Goal: Task Accomplishment & Management: Use online tool/utility

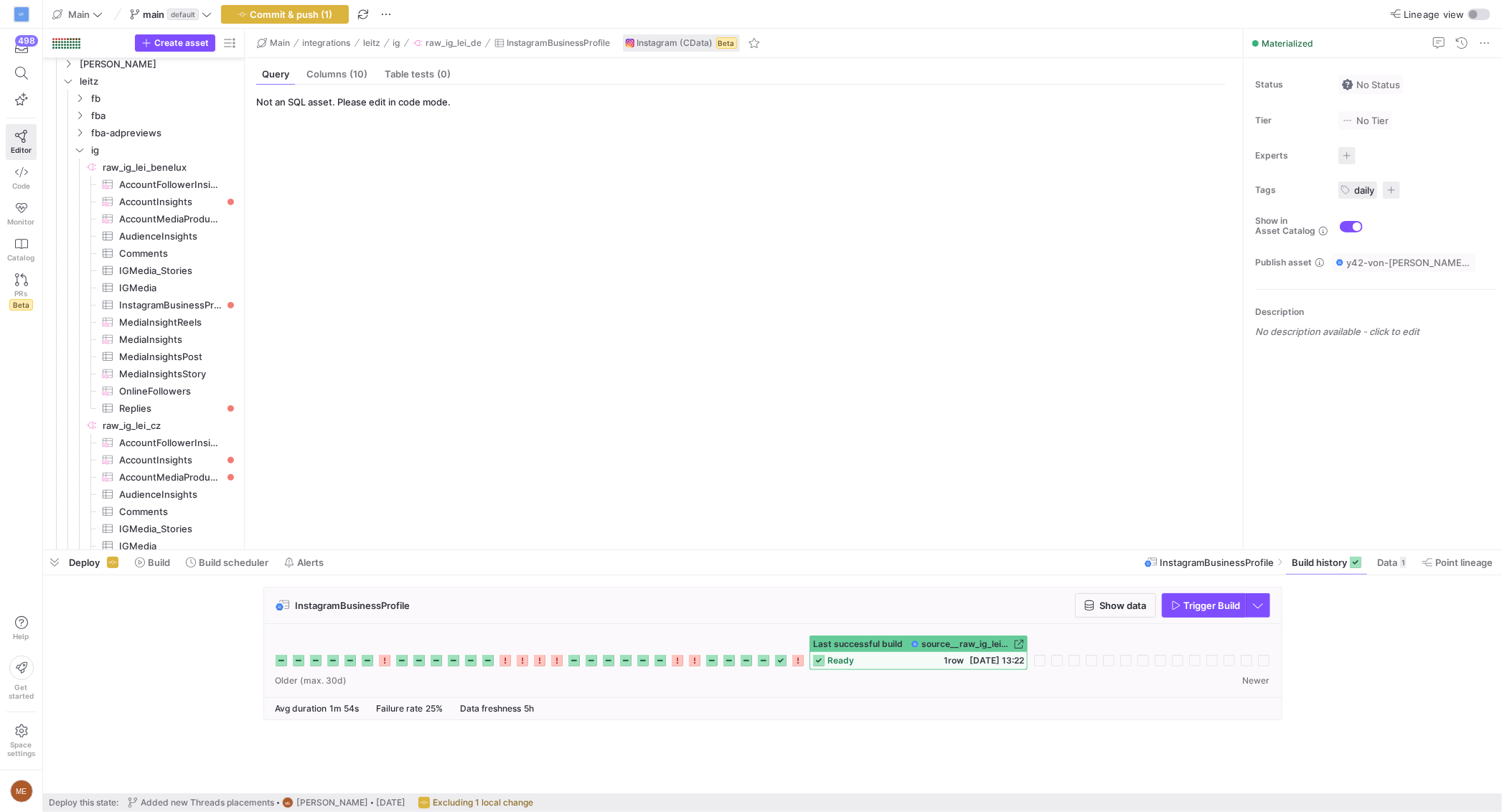
scroll to position [211, 0]
click at [149, 562] on span "Build" at bounding box center [159, 562] width 22 height 11
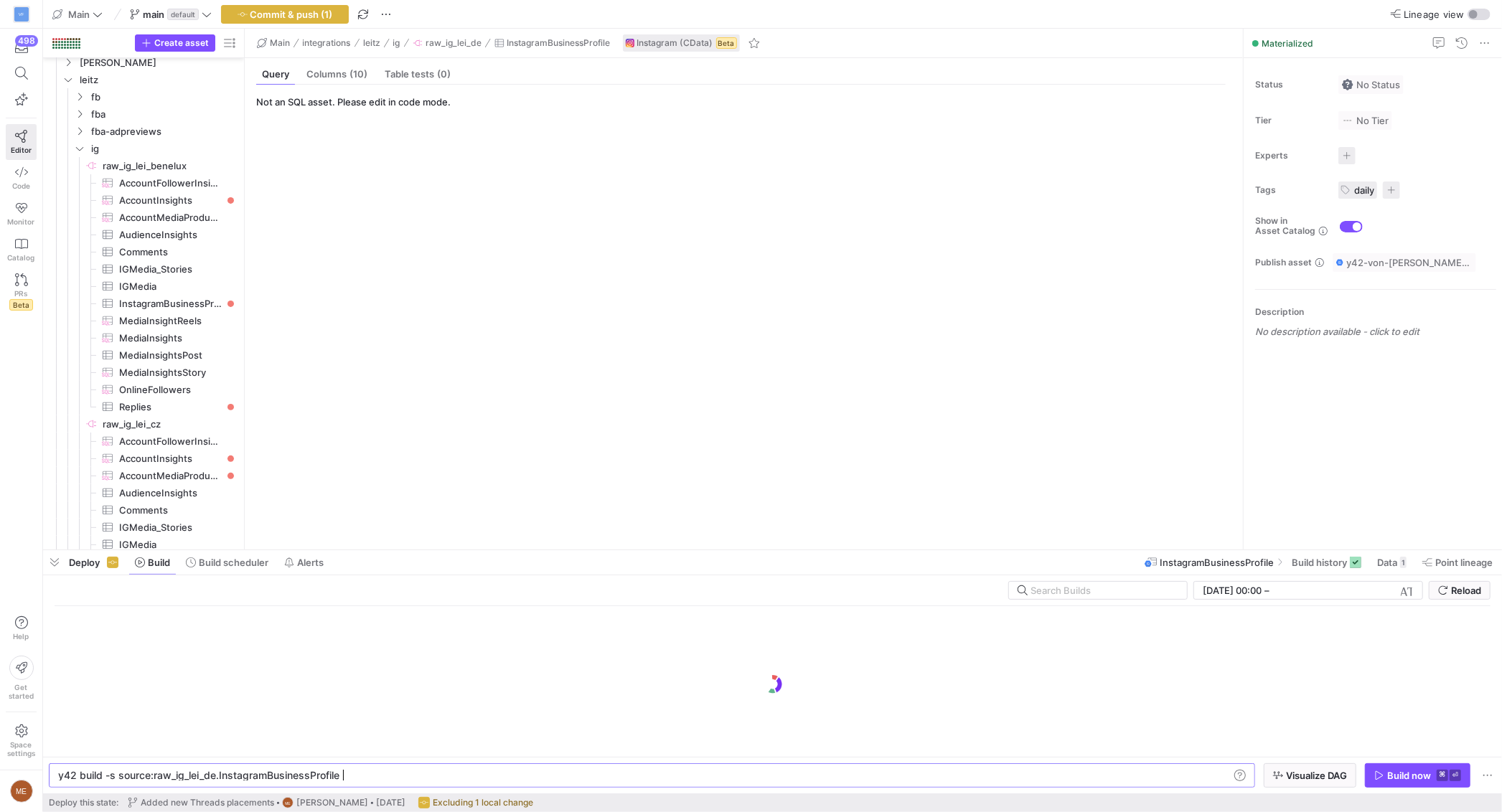
scroll to position [0, 280]
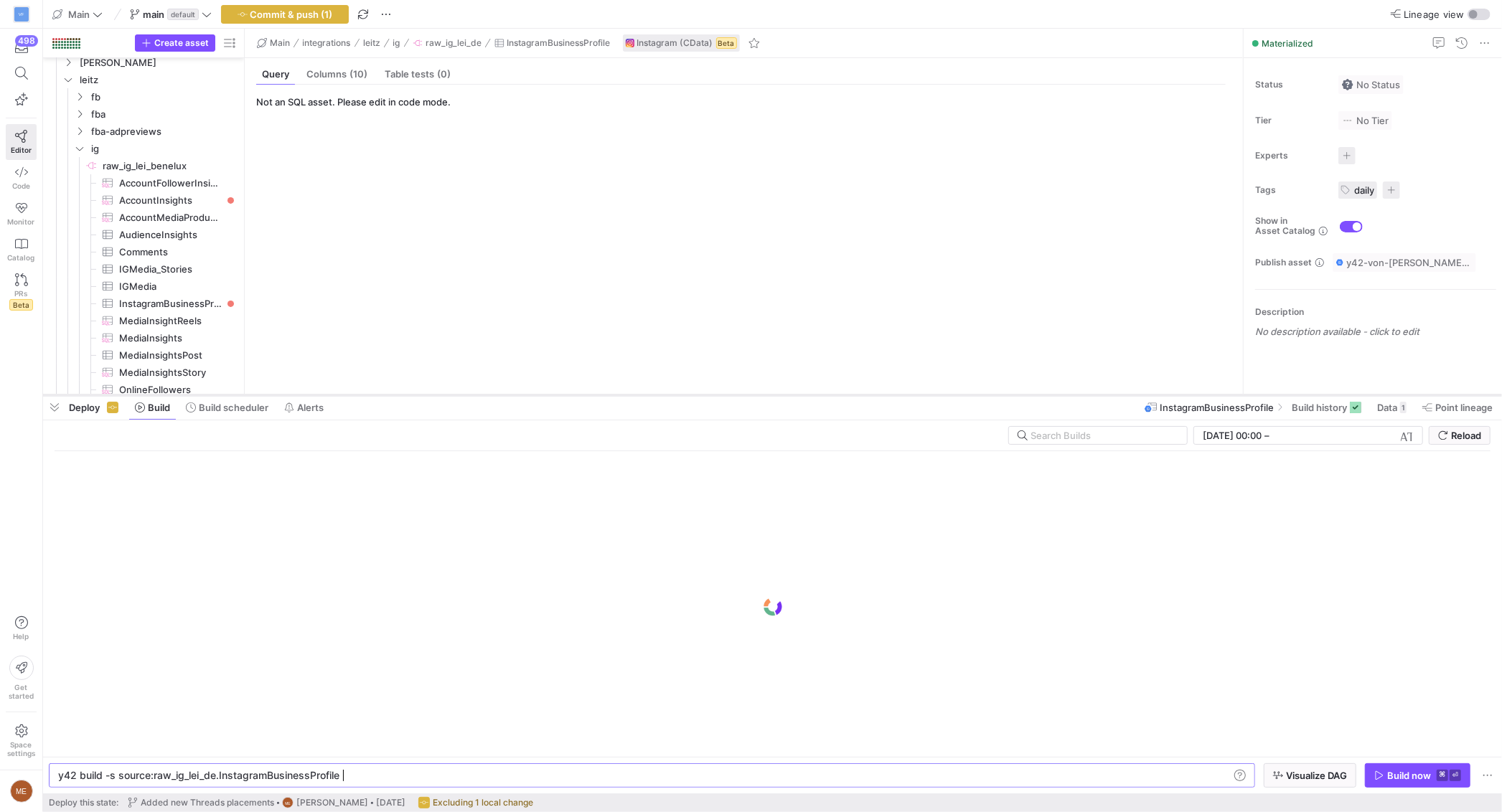
drag, startPoint x: 752, startPoint y: 551, endPoint x: 751, endPoint y: 396, distance: 155.0
click at [751, 396] on div at bounding box center [772, 396] width 1459 height 6
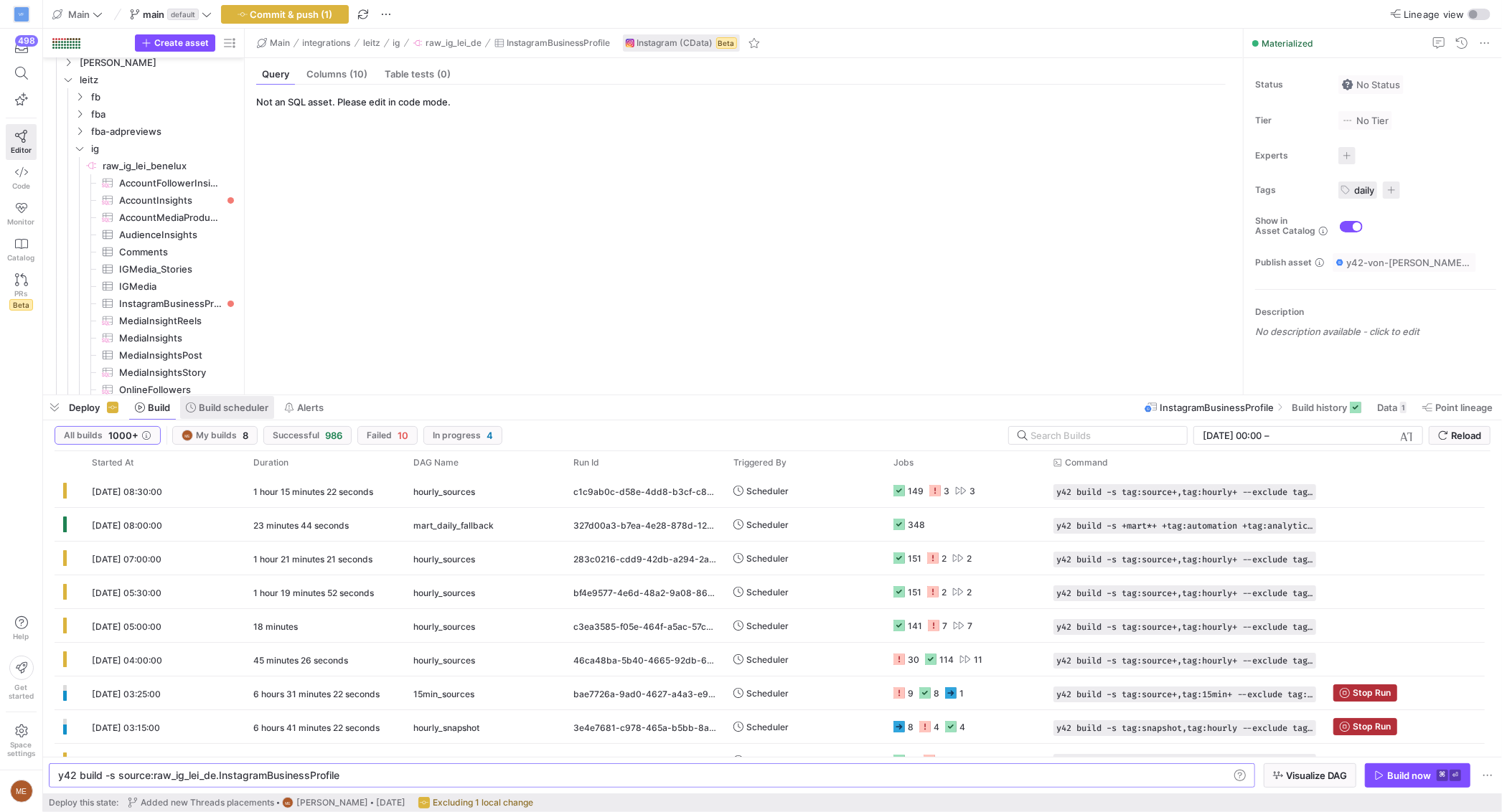
click at [224, 417] on span at bounding box center [227, 407] width 94 height 23
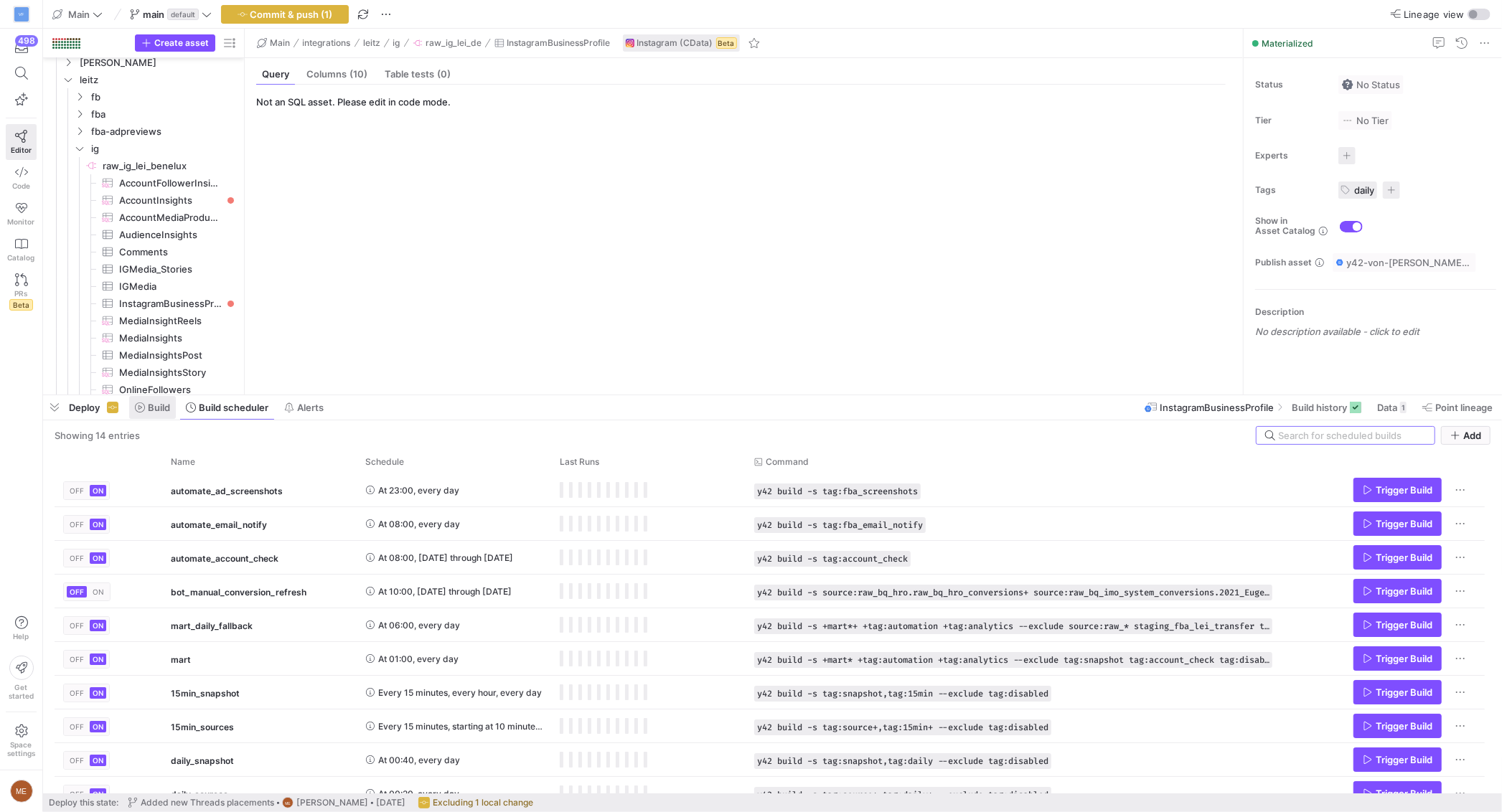
click at [151, 413] on span at bounding box center [152, 407] width 47 height 23
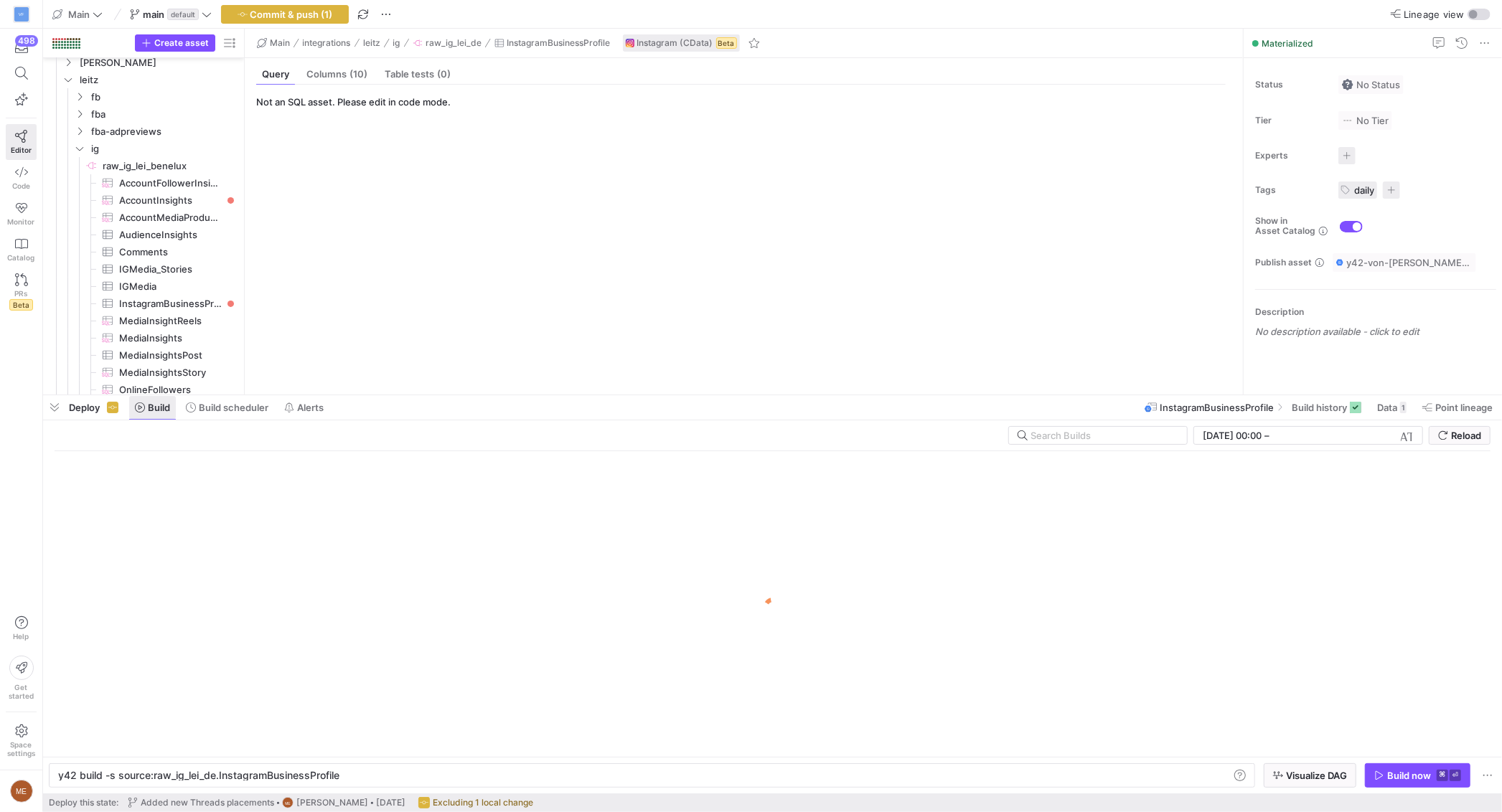
scroll to position [0, 280]
click at [1056, 445] on div "[DATE] 00:00 [DATE] 00:00 – End datetime [DATE] Reload" at bounding box center [772, 439] width 1436 height 25
click at [1061, 431] on input "text" at bounding box center [1102, 435] width 145 height 11
type input "mart"
click at [893, 446] on div "mart [DATE] 00:00 [DATE] 00:00 – End datetime [DATE] Reload" at bounding box center [772, 439] width 1436 height 25
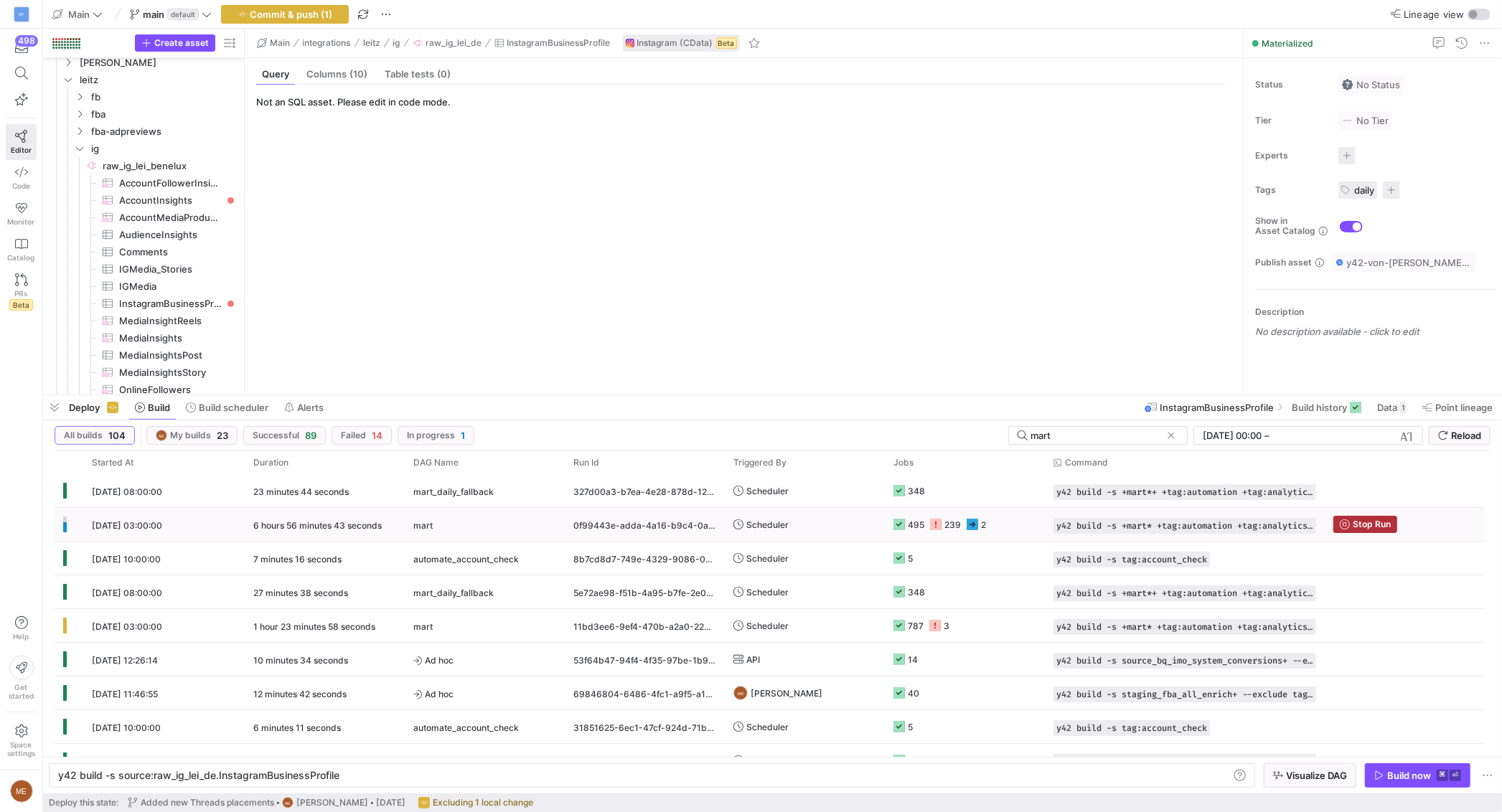
click at [937, 527] on icon at bounding box center [935, 524] width 11 height 11
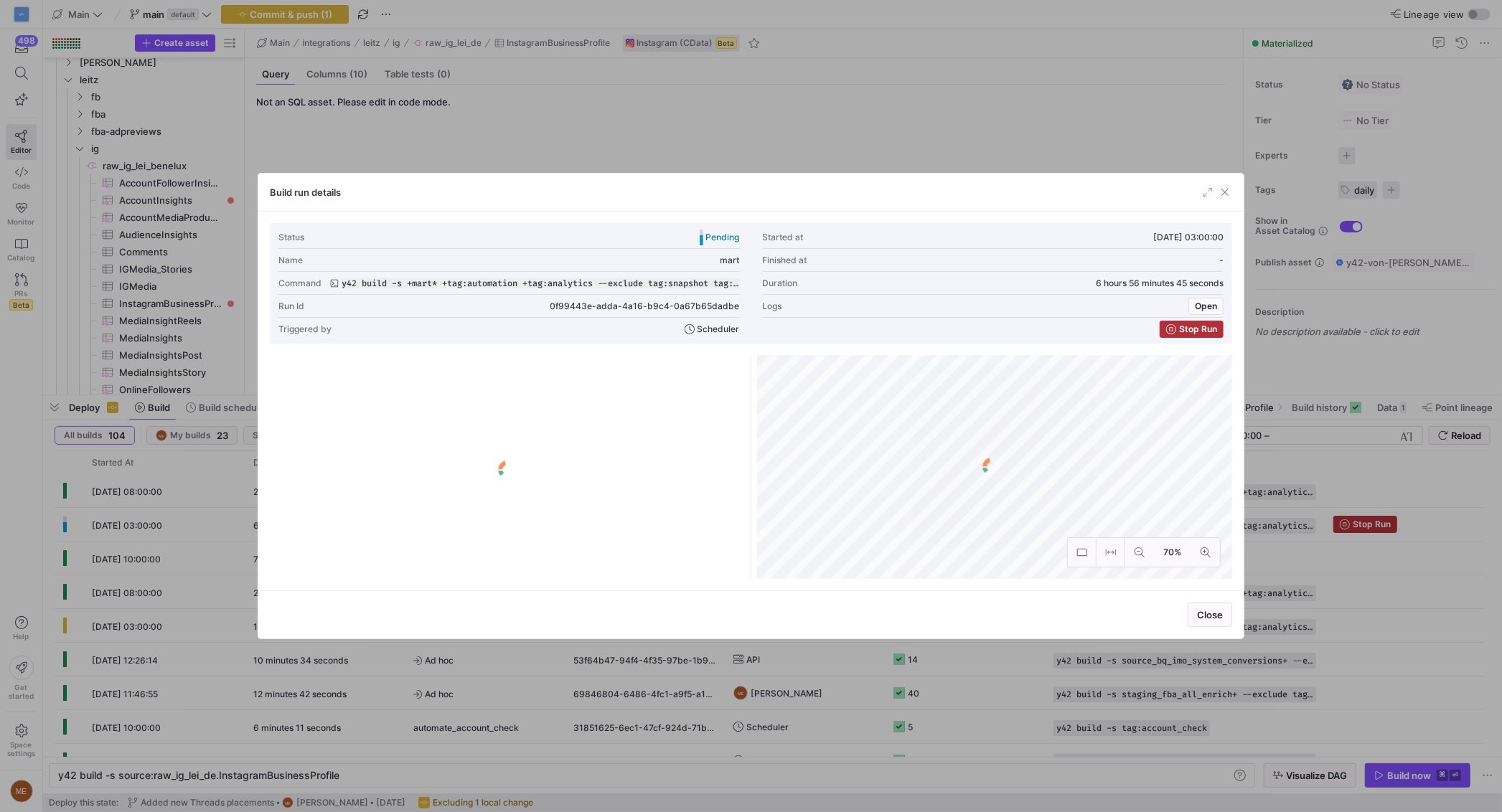
click at [802, 730] on div at bounding box center [751, 406] width 1502 height 812
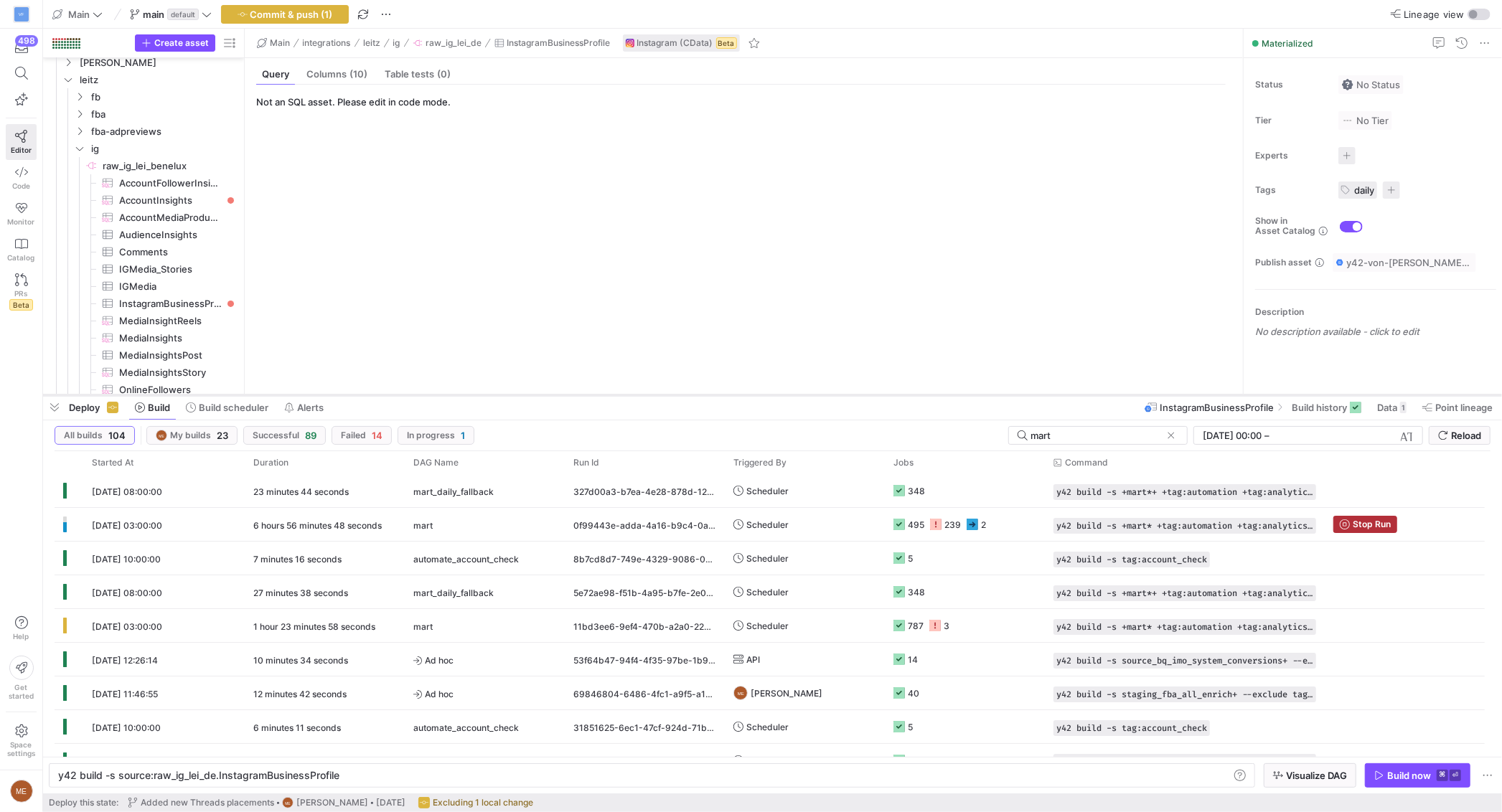
click at [214, 395] on div at bounding box center [772, 396] width 1459 height 6
click at [215, 402] on span "Build scheduler" at bounding box center [233, 407] width 69 height 11
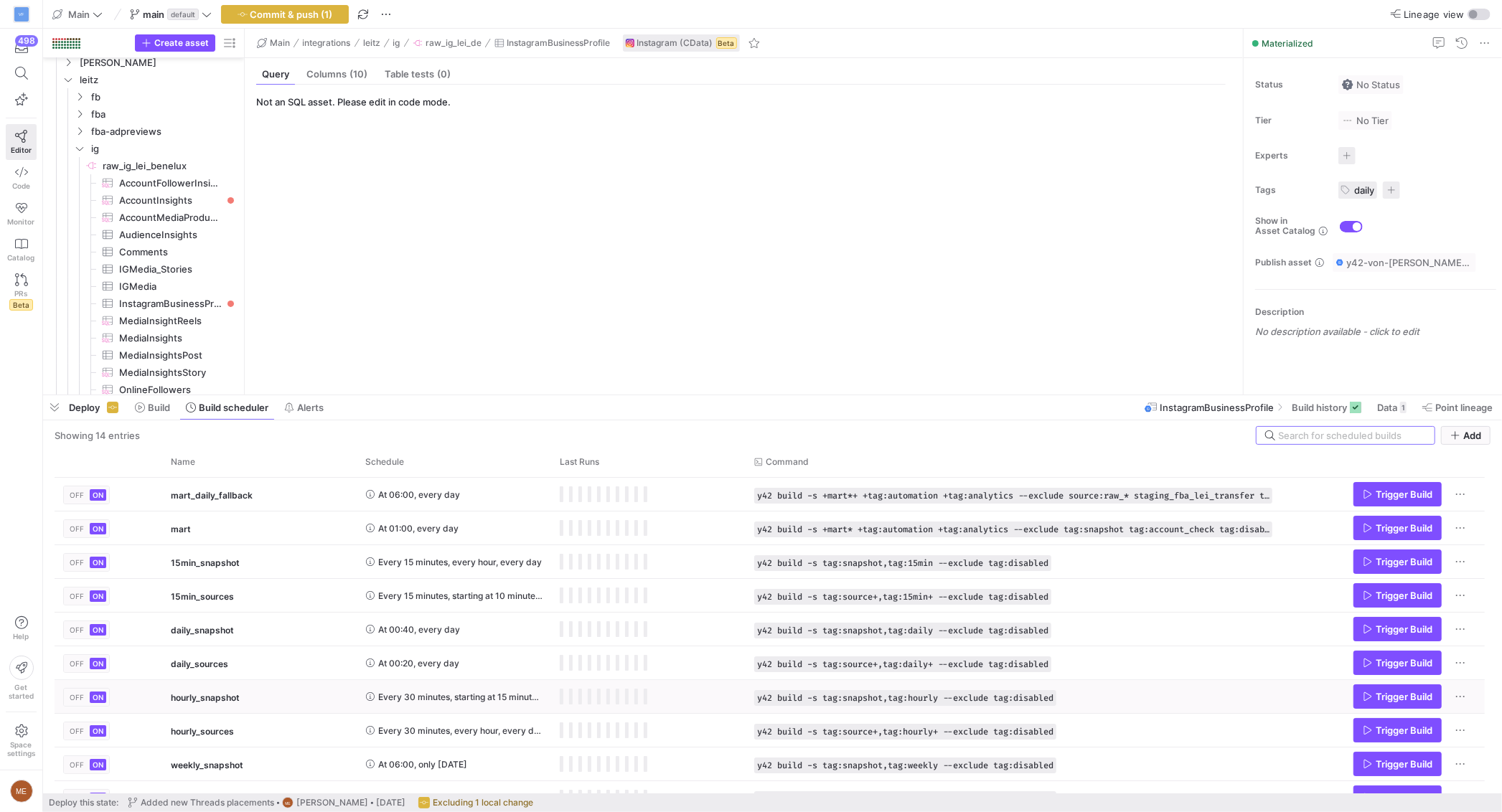
scroll to position [152, 0]
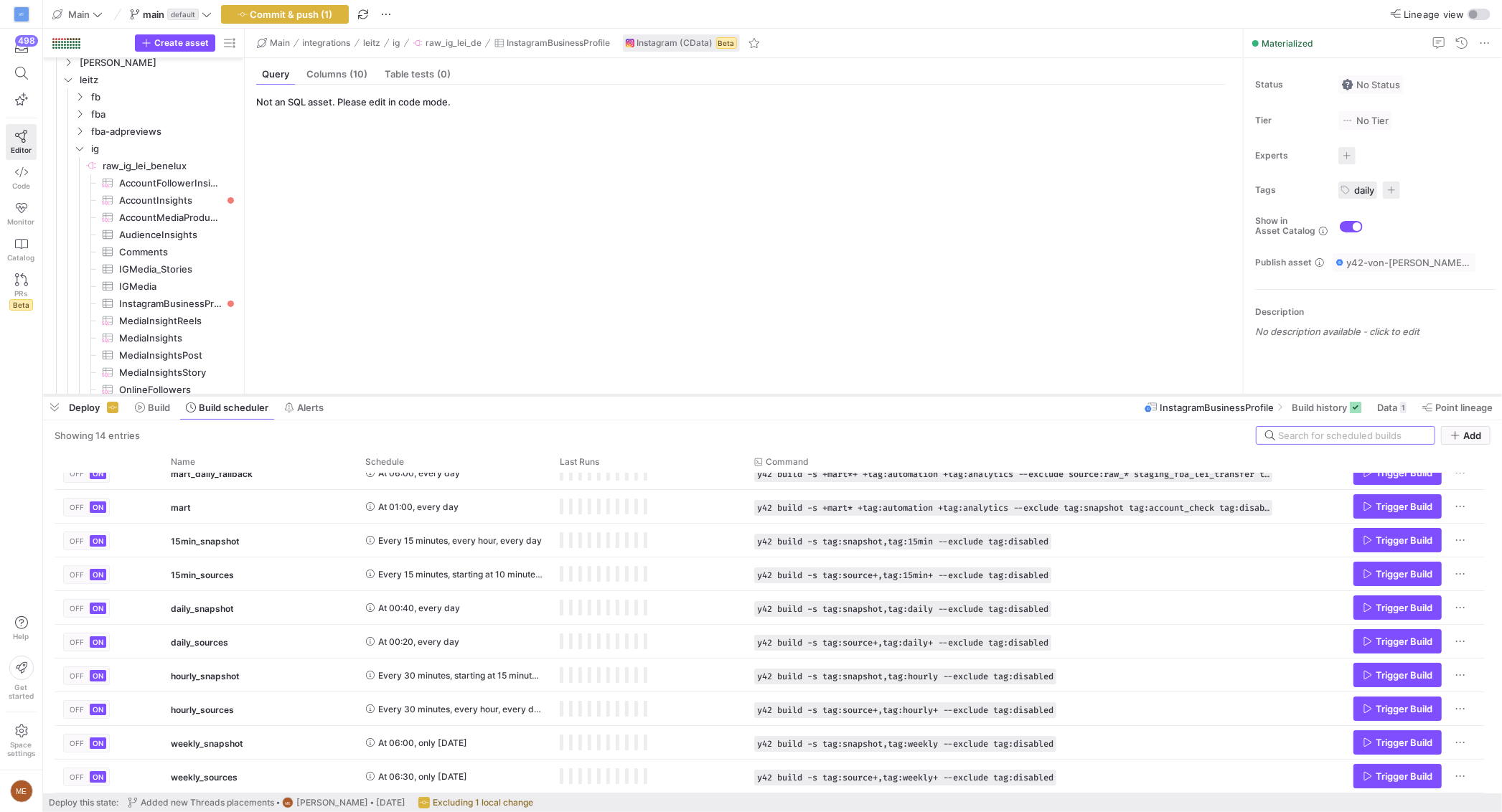
click at [154, 396] on div at bounding box center [772, 396] width 1459 height 6
click at [154, 404] on span "Build" at bounding box center [159, 407] width 22 height 11
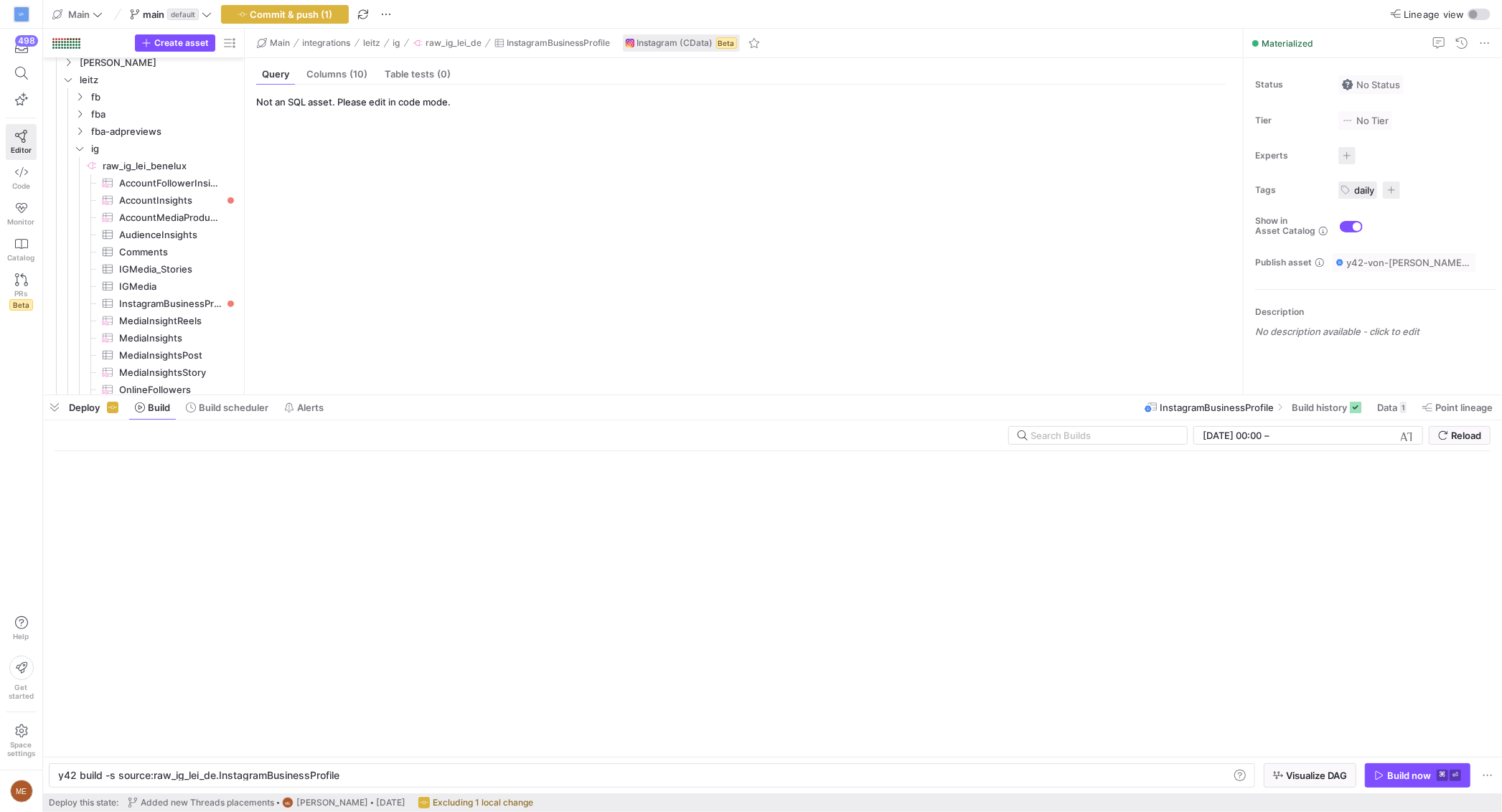
scroll to position [0, 280]
click at [1088, 436] on input "text" at bounding box center [1102, 435] width 145 height 11
type input "daily"
click at [932, 443] on div "daily [DATE] 00:00 [DATE] 00:00 – End datetime [DATE] Reload" at bounding box center [772, 439] width 1436 height 25
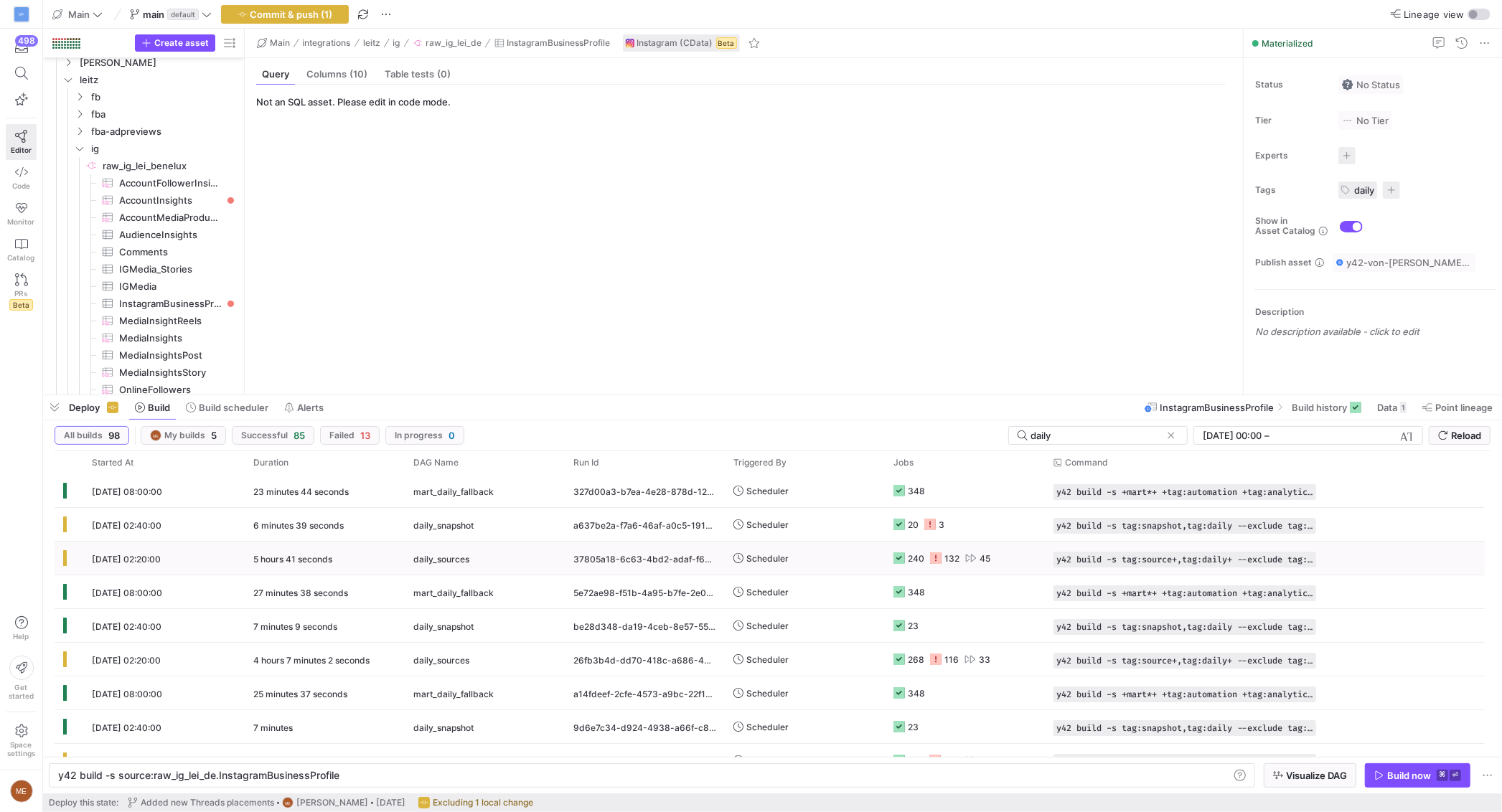
click at [485, 558] on div "daily_sources" at bounding box center [485, 559] width 143 height 34
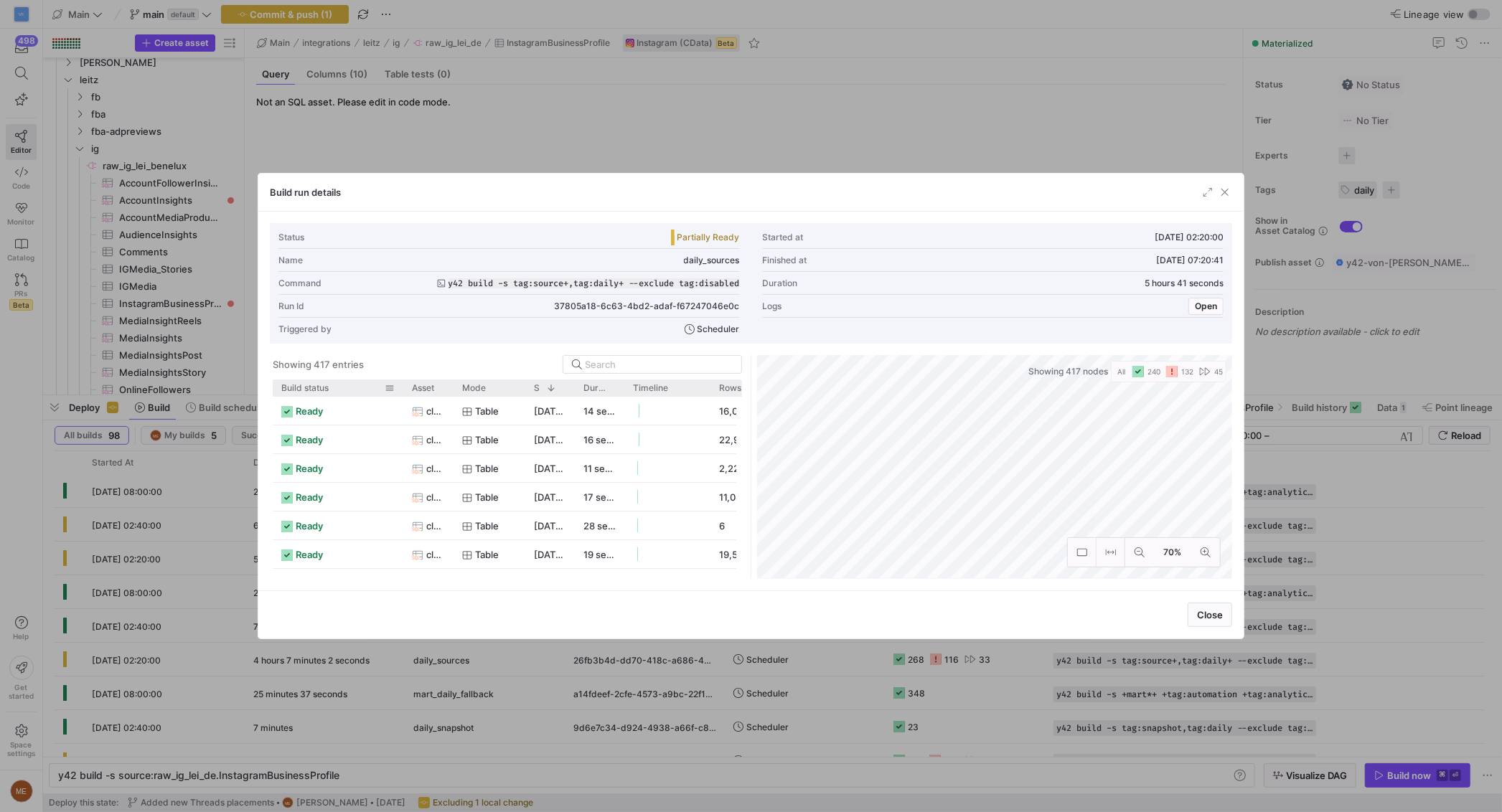
drag, startPoint x: 329, startPoint y: 391, endPoint x: 403, endPoint y: 390, distance: 74.0
click at [403, 390] on div at bounding box center [403, 387] width 6 height 16
click at [338, 389] on div "Build status" at bounding box center [332, 387] width 104 height 10
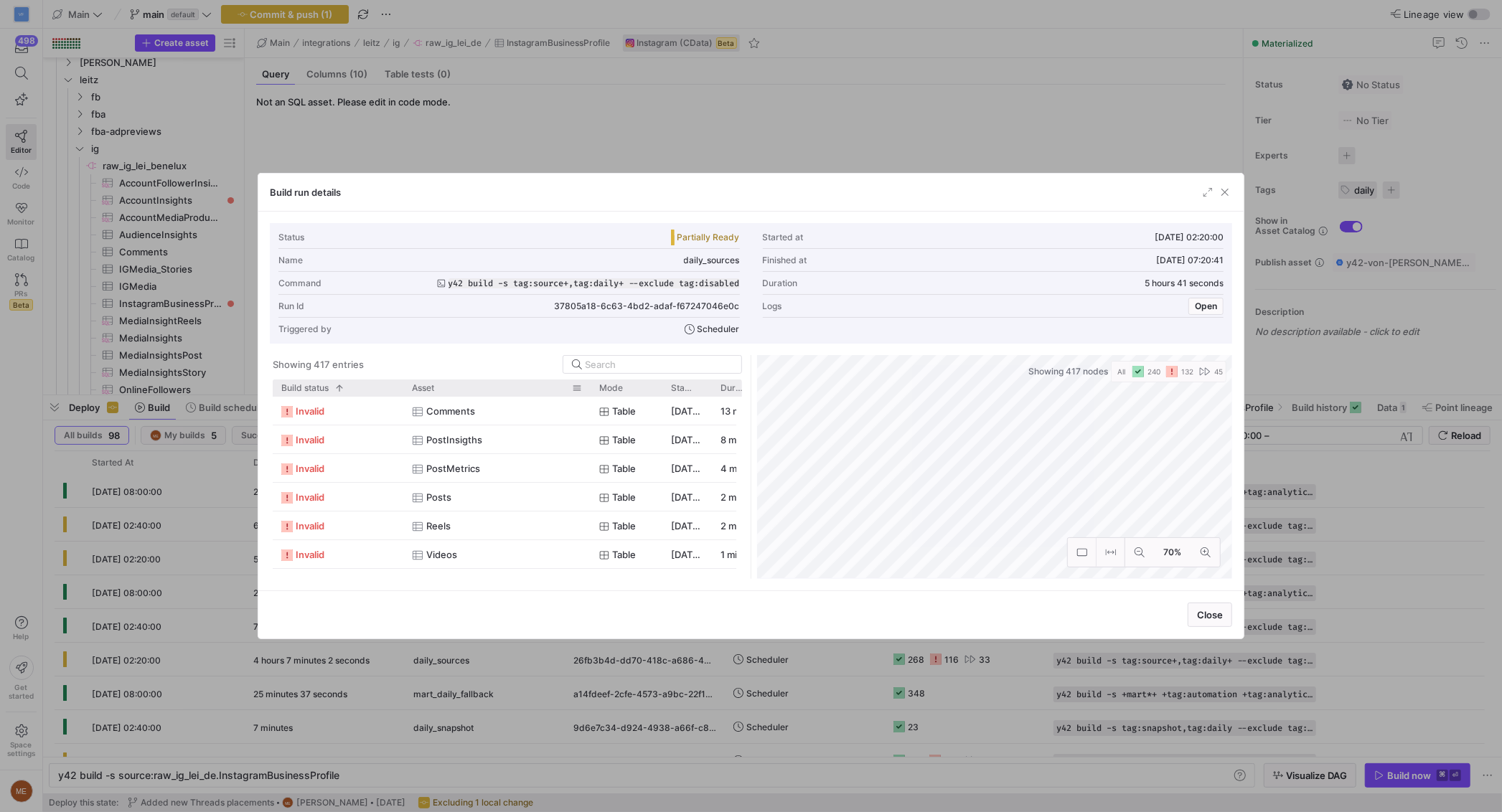
drag, startPoint x: 450, startPoint y: 386, endPoint x: 587, endPoint y: 387, distance: 137.0
click at [587, 387] on div at bounding box center [590, 387] width 6 height 16
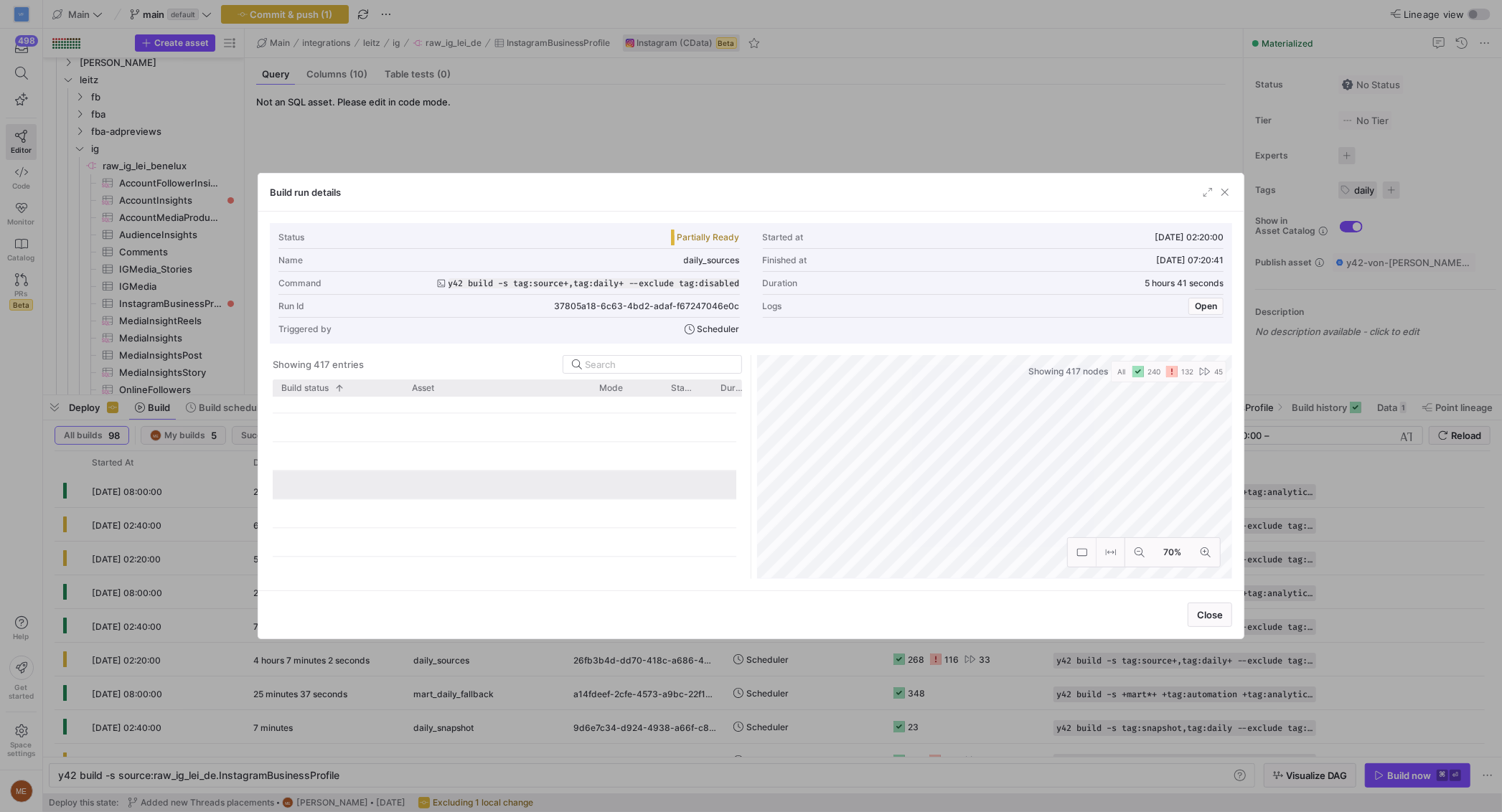
scroll to position [7413, 0]
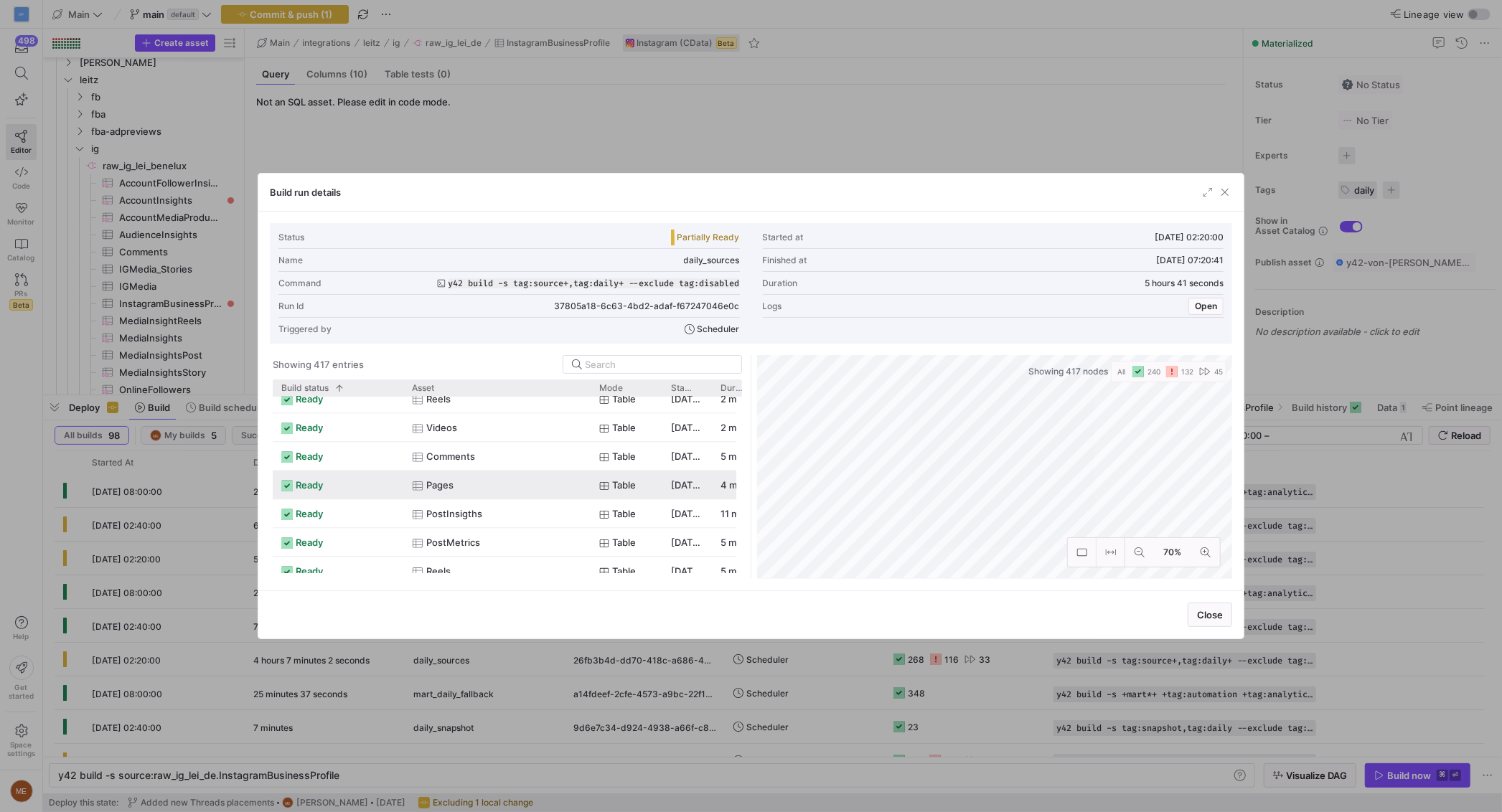
click at [848, 693] on div at bounding box center [751, 406] width 1502 height 812
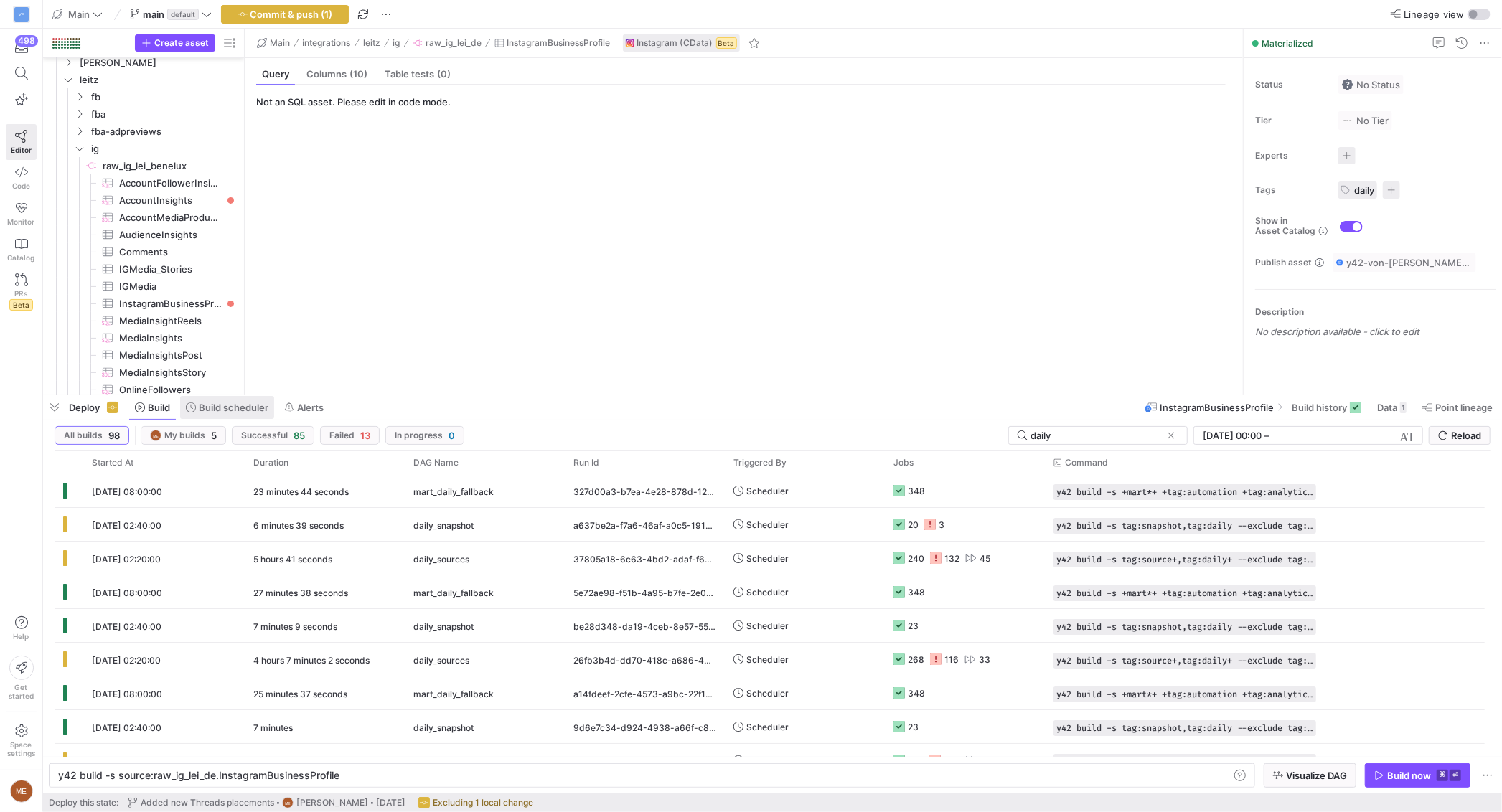
click at [188, 416] on span at bounding box center [227, 407] width 94 height 23
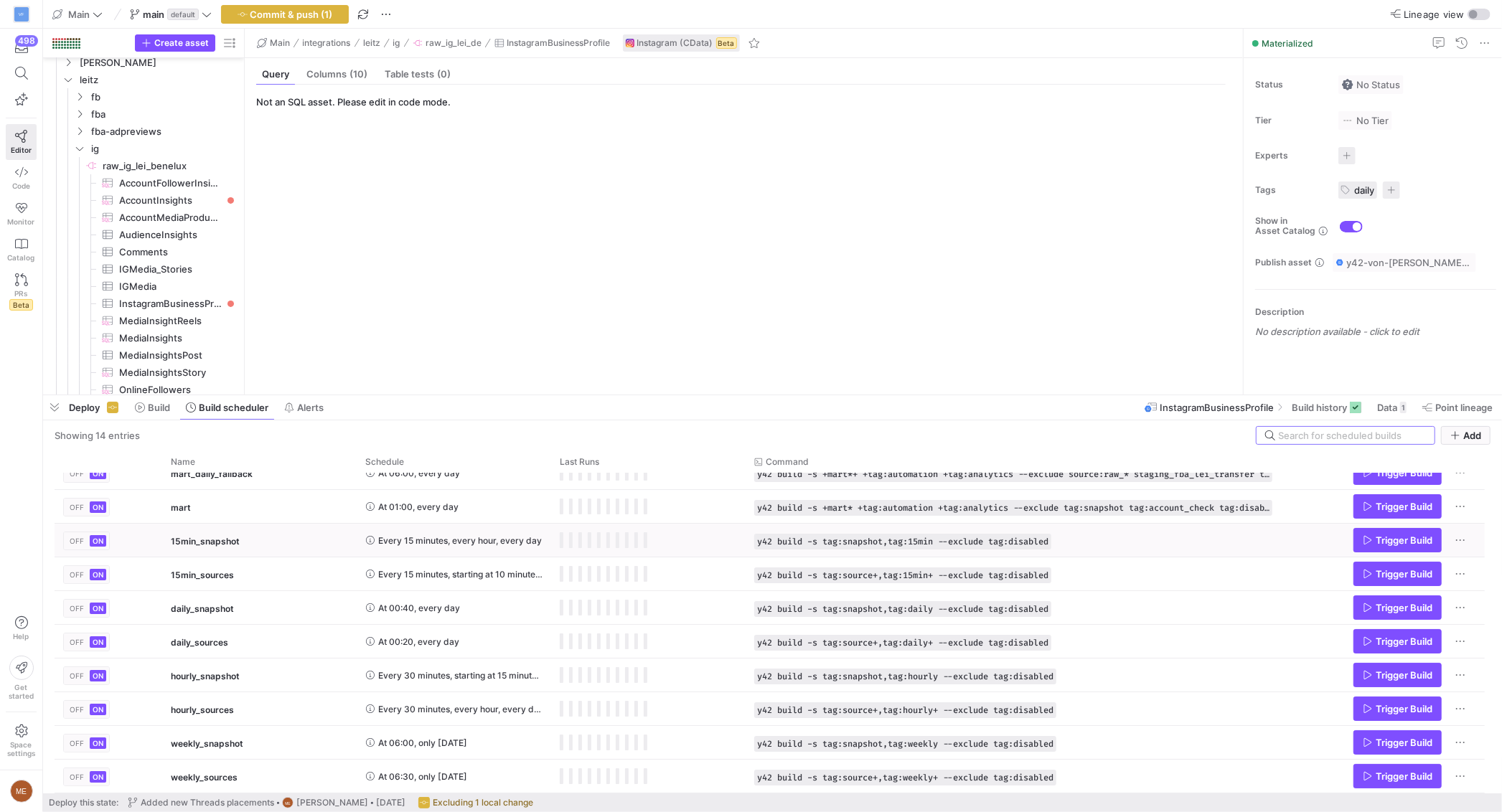
scroll to position [152, 0]
click at [1418, 643] on span "Trigger Build" at bounding box center [1404, 641] width 57 height 11
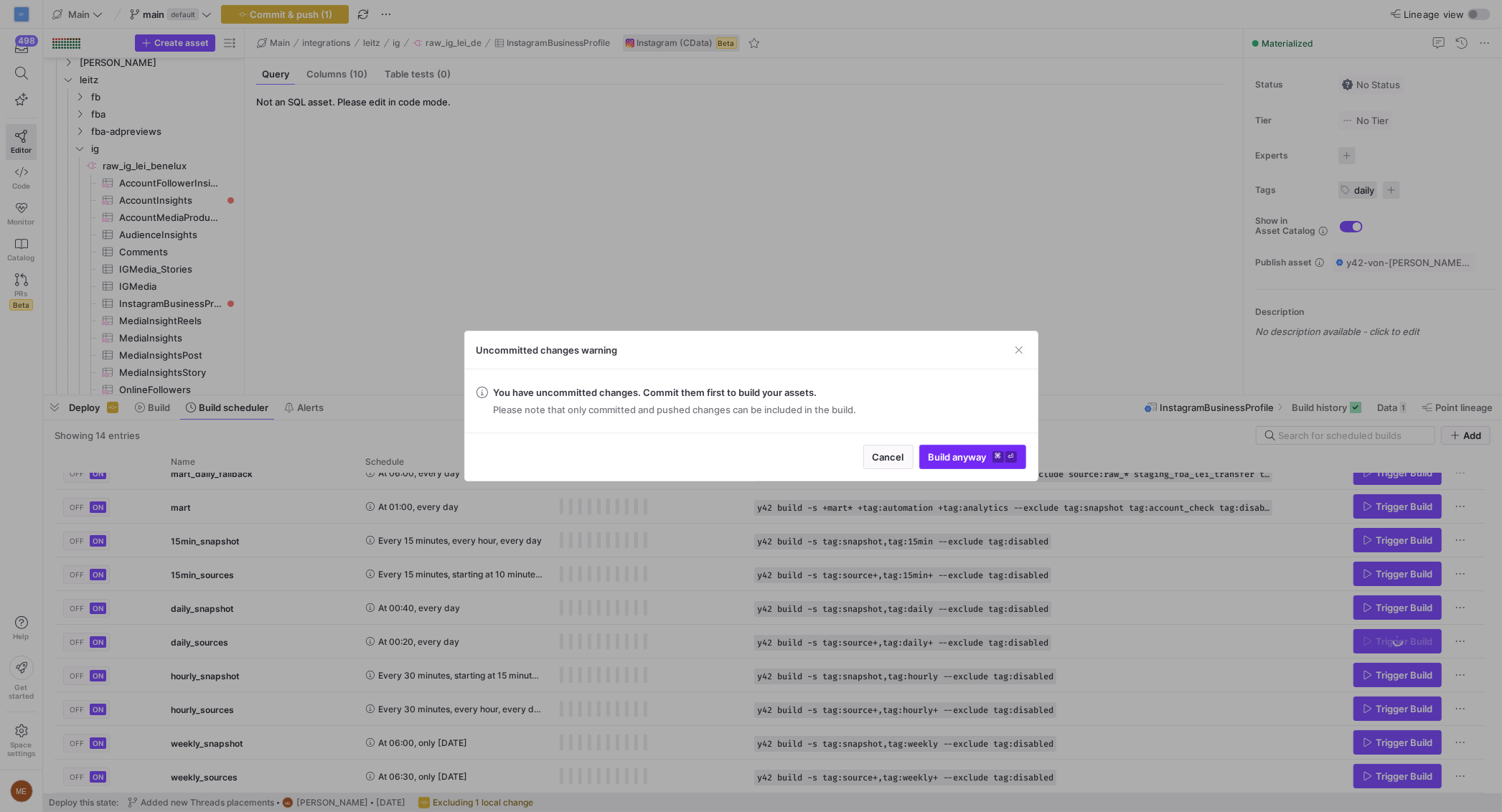
click at [950, 454] on span "Build anyway ⌘ ⏎" at bounding box center [973, 457] width 88 height 11
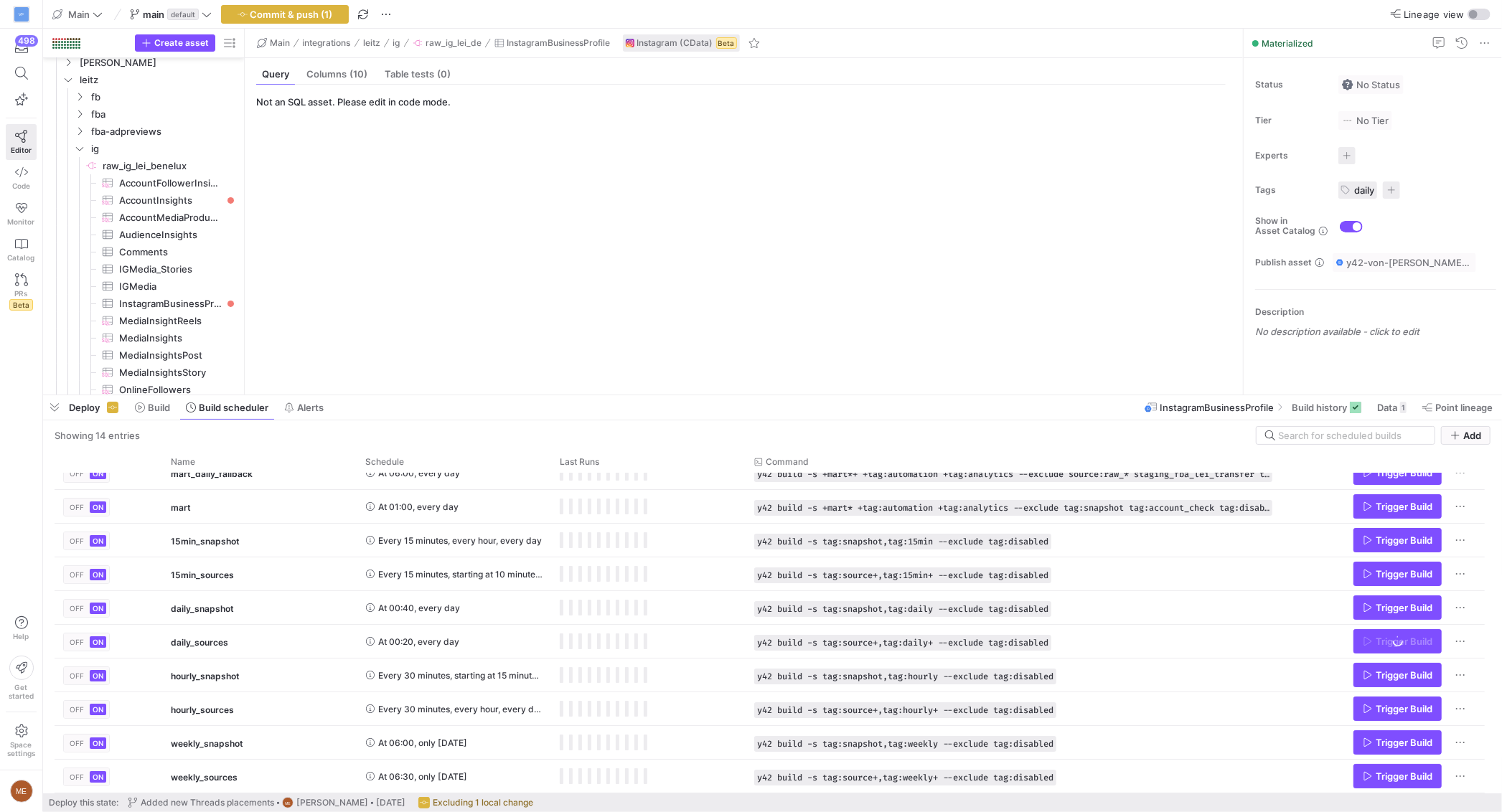
scroll to position [0, 0]
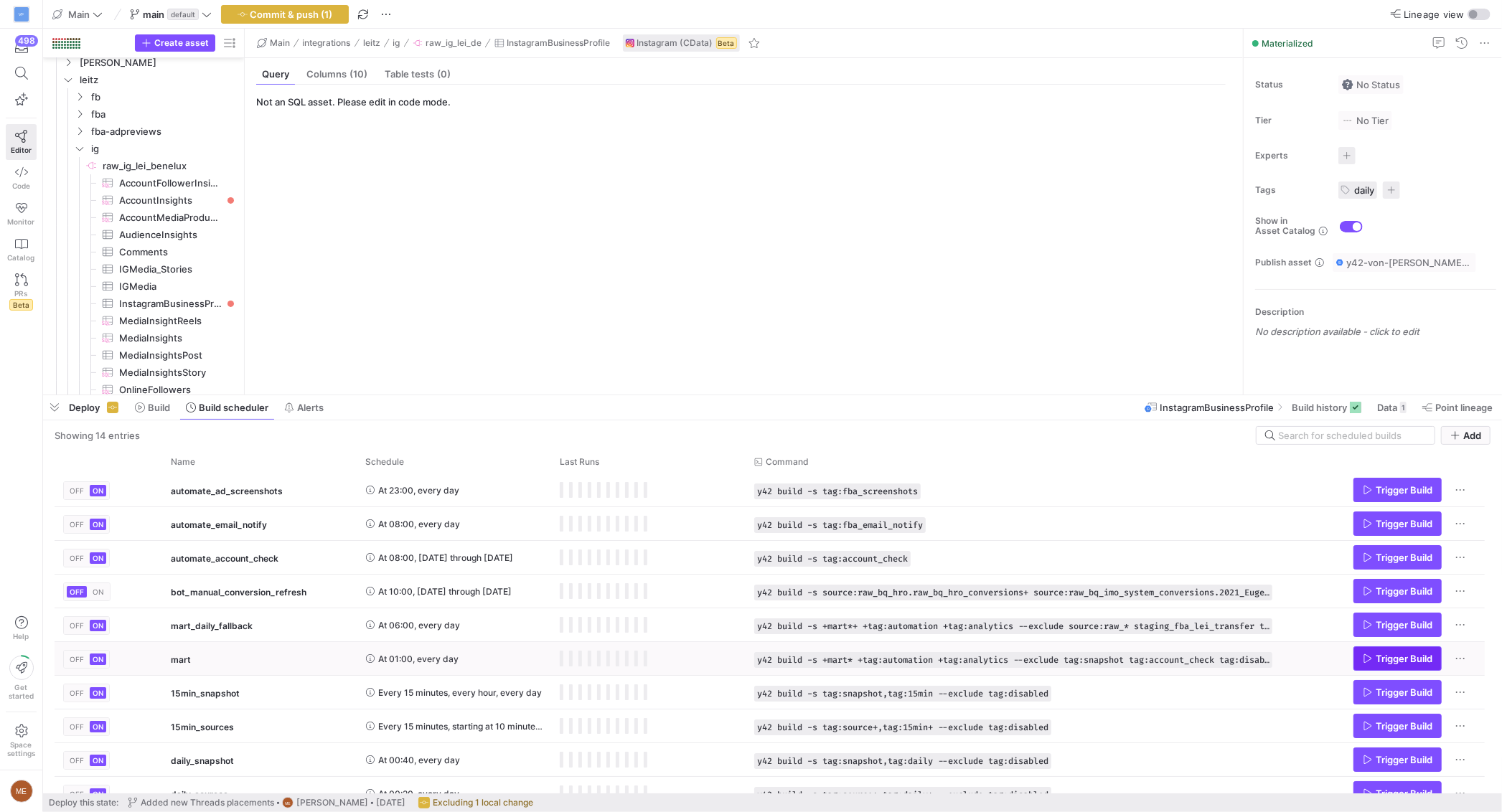
click at [1404, 662] on span "Trigger Build" at bounding box center [1404, 658] width 57 height 11
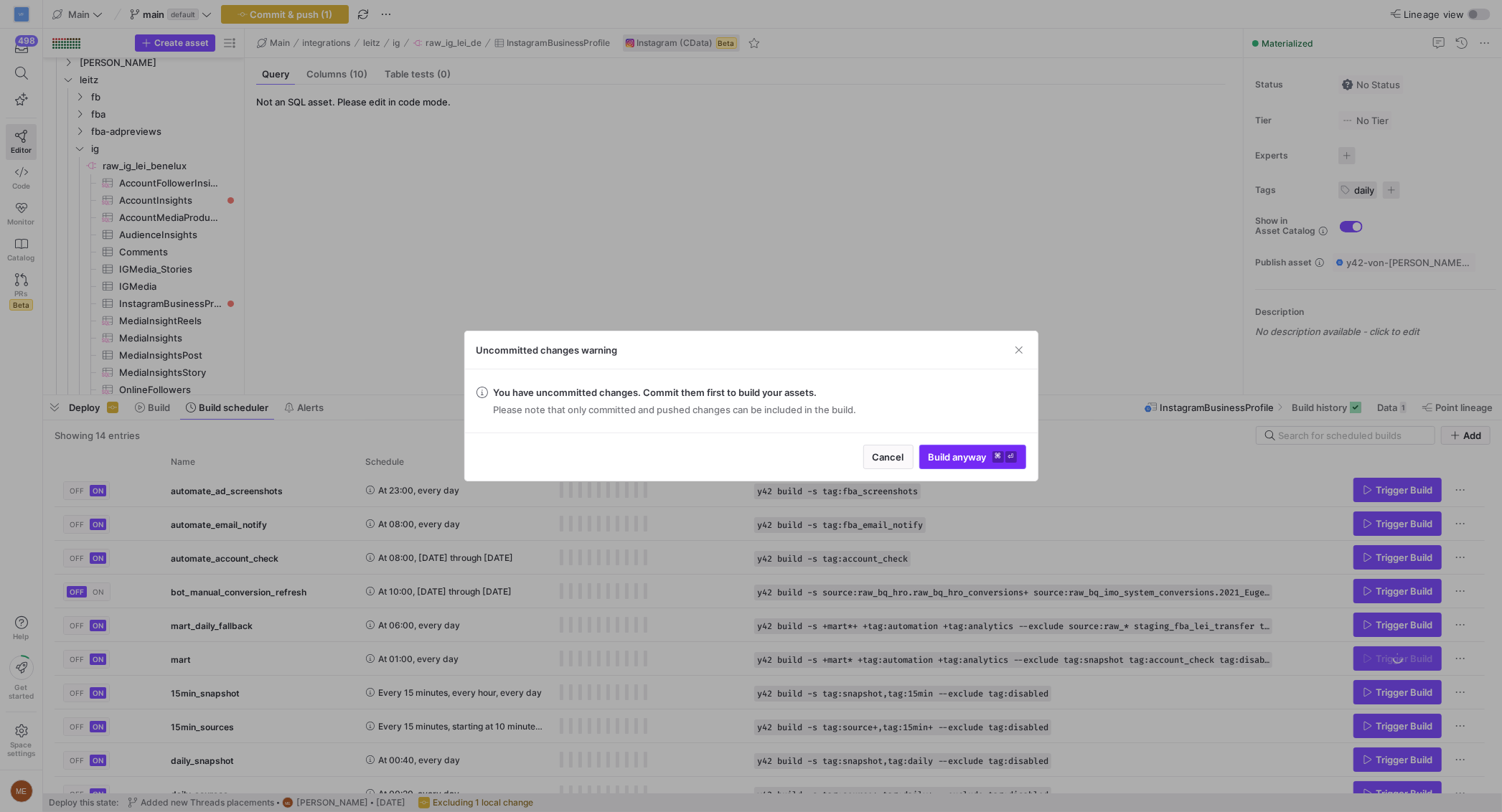
click at [965, 461] on span "Build anyway ⌘ ⏎" at bounding box center [973, 457] width 88 height 11
